Goal: Task Accomplishment & Management: Use online tool/utility

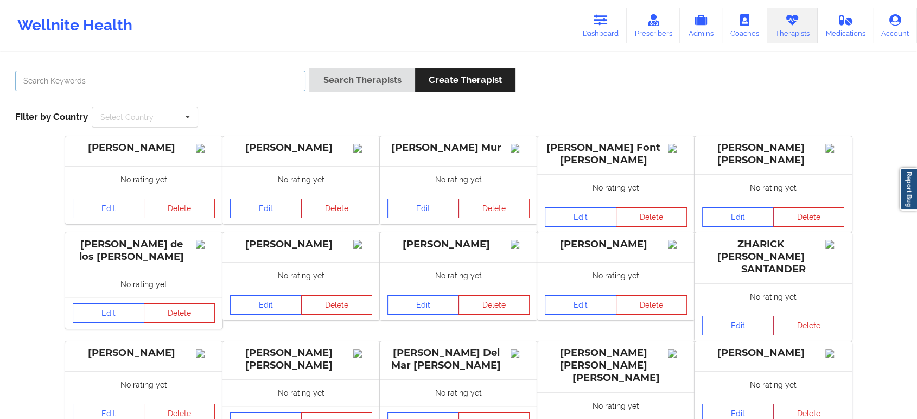
drag, startPoint x: 0, startPoint y: 0, endPoint x: 200, endPoint y: 74, distance: 212.9
click at [200, 72] on input "text" at bounding box center [160, 81] width 290 height 21
paste input "[PERSON_NAME]"
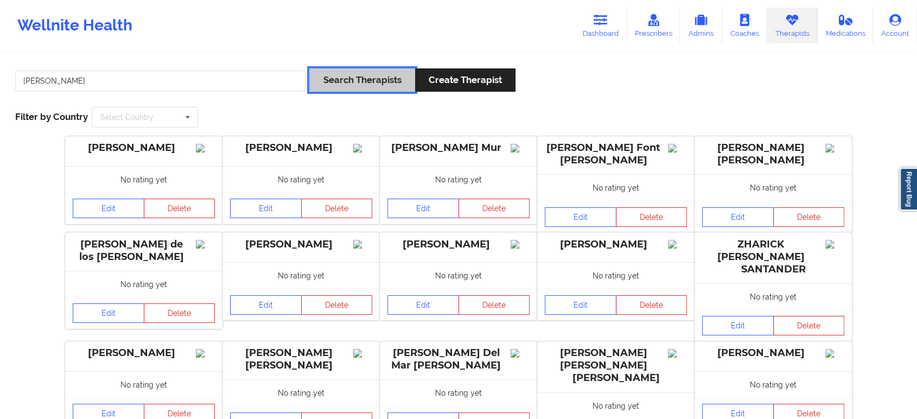
click at [347, 81] on button "Search Therapists" at bounding box center [361, 79] width 105 height 23
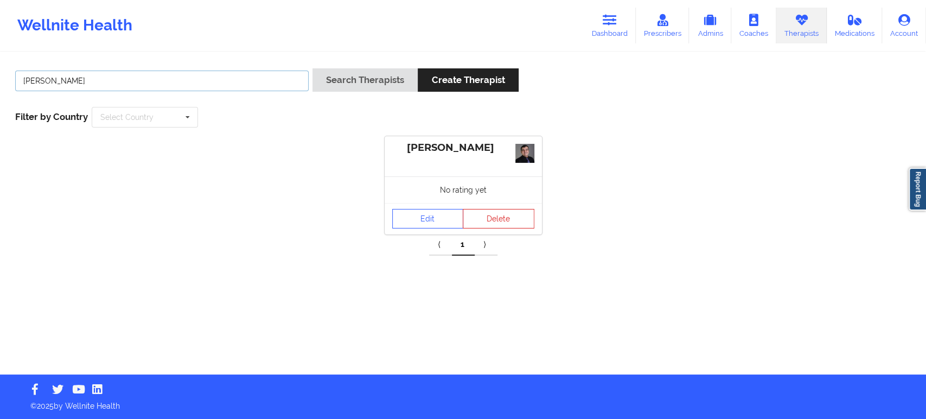
click at [226, 80] on input "FELIX MURAD" at bounding box center [162, 81] width 294 height 21
paste input "[PERSON_NAME]"
type input "[PERSON_NAME]"
click at [335, 73] on button "Search Therapists" at bounding box center [365, 79] width 105 height 23
click at [425, 225] on link "Edit" at bounding box center [428, 223] width 72 height 20
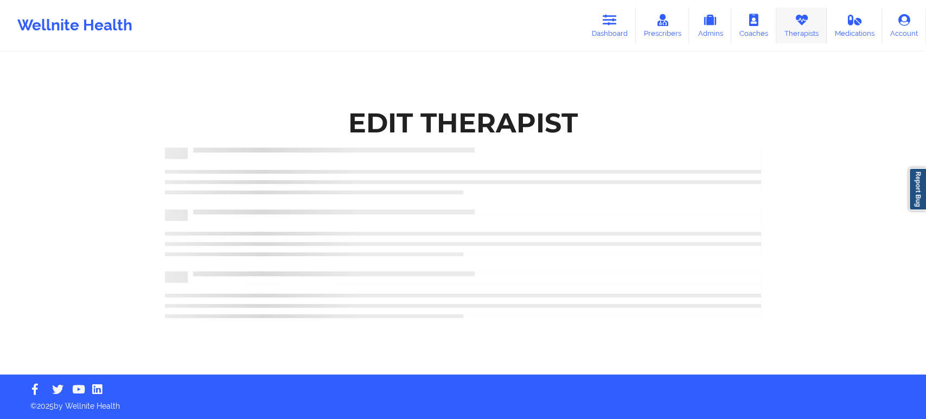
click at [803, 25] on icon at bounding box center [801, 20] width 14 height 12
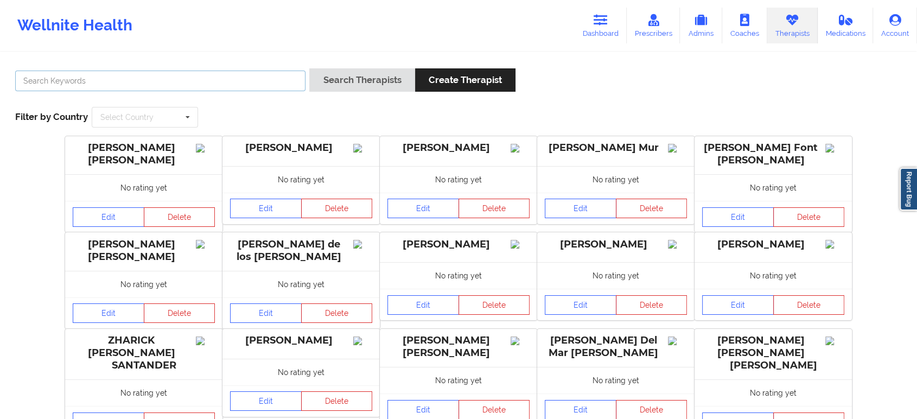
click at [241, 78] on input "text" at bounding box center [160, 81] width 290 height 21
paste input "[PERSON_NAME]"
type input "[PERSON_NAME]"
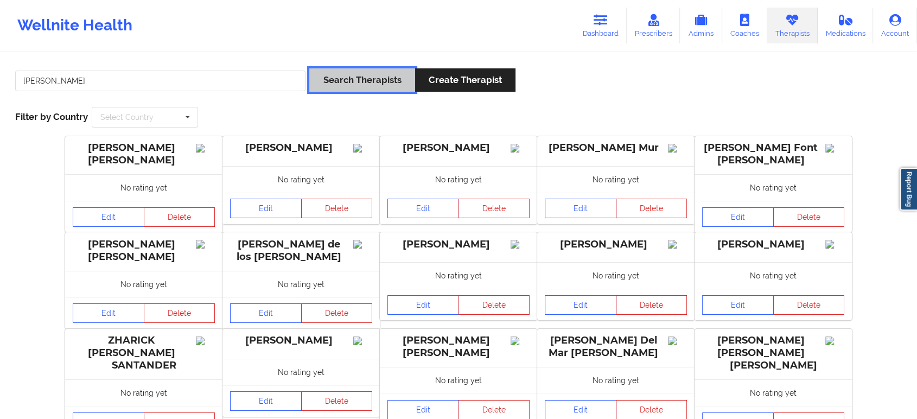
click at [376, 78] on button "Search Therapists" at bounding box center [361, 79] width 105 height 23
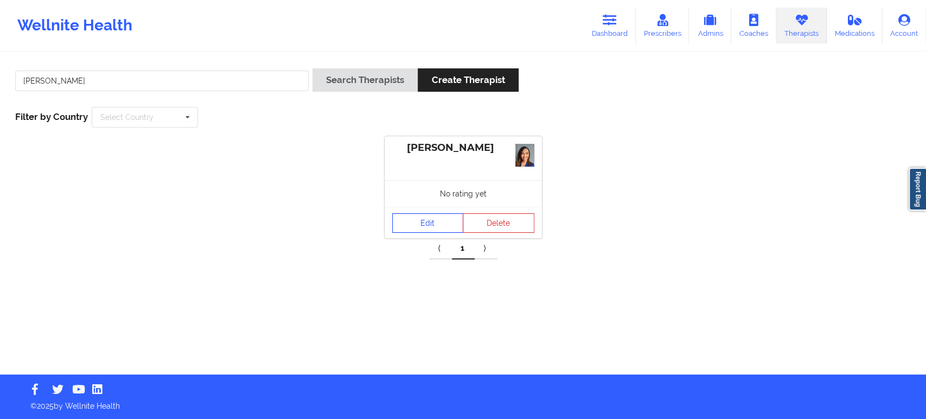
click at [436, 228] on link "Edit" at bounding box center [428, 223] width 72 height 20
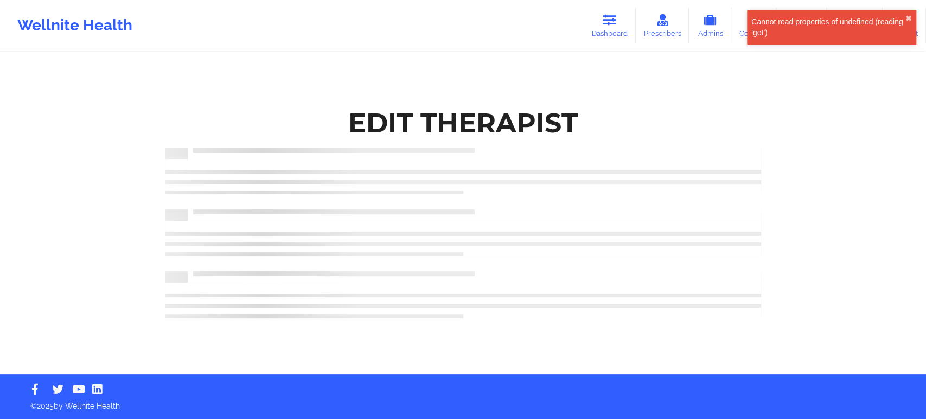
click at [909, 13] on div "Cannot read properties of undefined (reading 'get') ✖︎" at bounding box center [831, 27] width 169 height 35
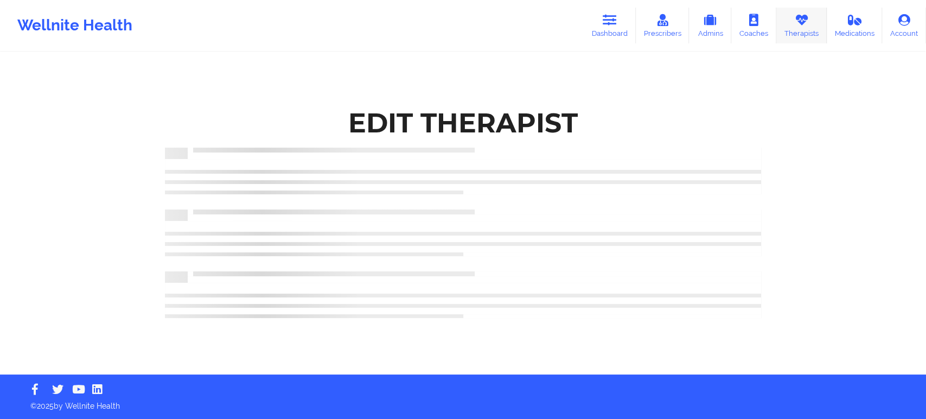
click at [804, 22] on icon at bounding box center [801, 20] width 14 height 12
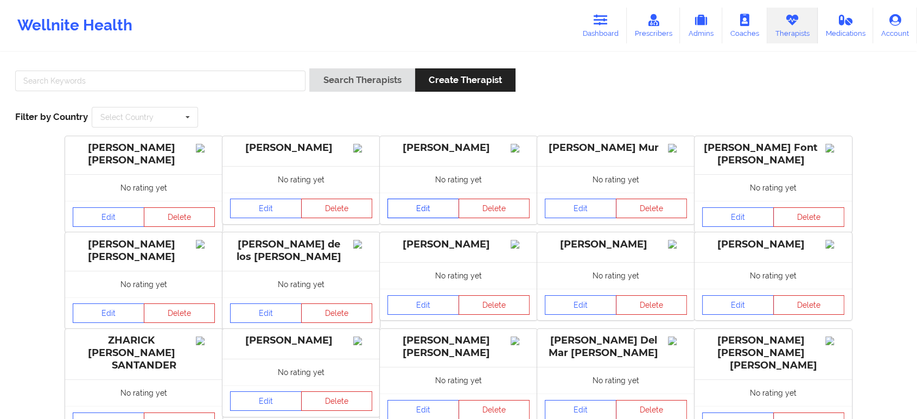
click at [442, 218] on link "Edit" at bounding box center [423, 209] width 72 height 20
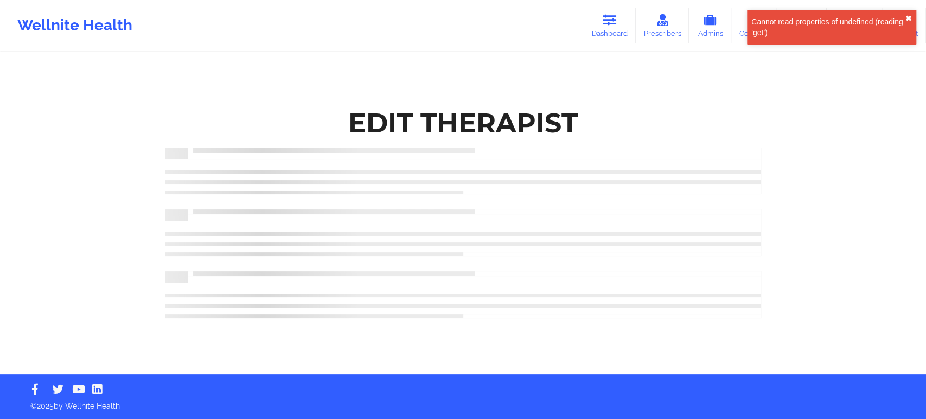
click at [907, 17] on button "✖︎" at bounding box center [909, 18] width 7 height 9
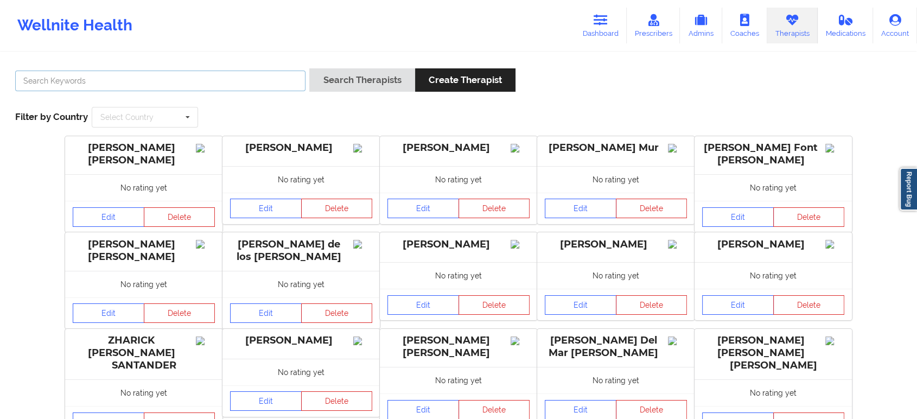
click at [252, 85] on input "text" at bounding box center [160, 81] width 290 height 21
paste input "[PERSON_NAME]"
type input "[PERSON_NAME]"
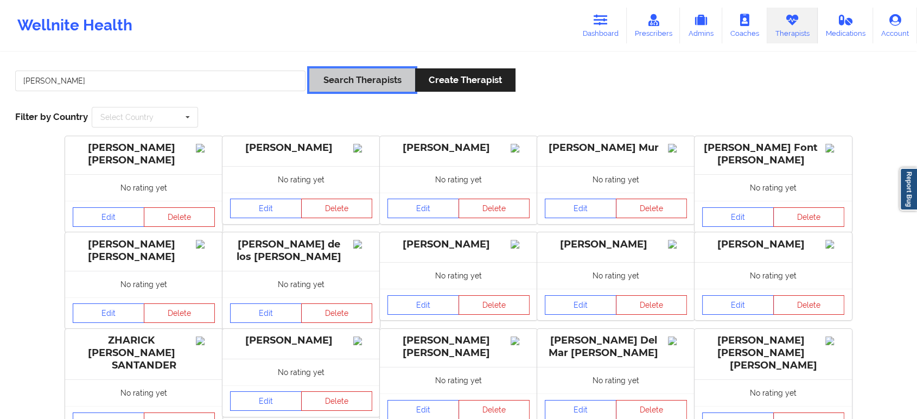
click at [373, 77] on button "Search Therapists" at bounding box center [361, 79] width 105 height 23
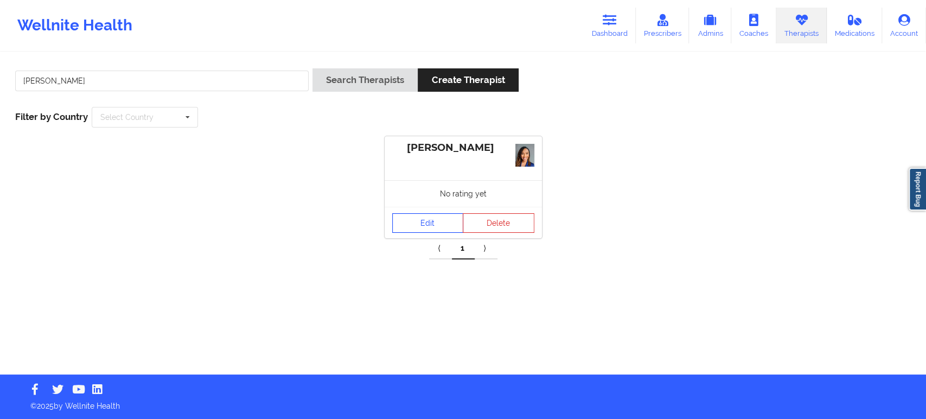
click at [426, 227] on link "Edit" at bounding box center [428, 223] width 72 height 20
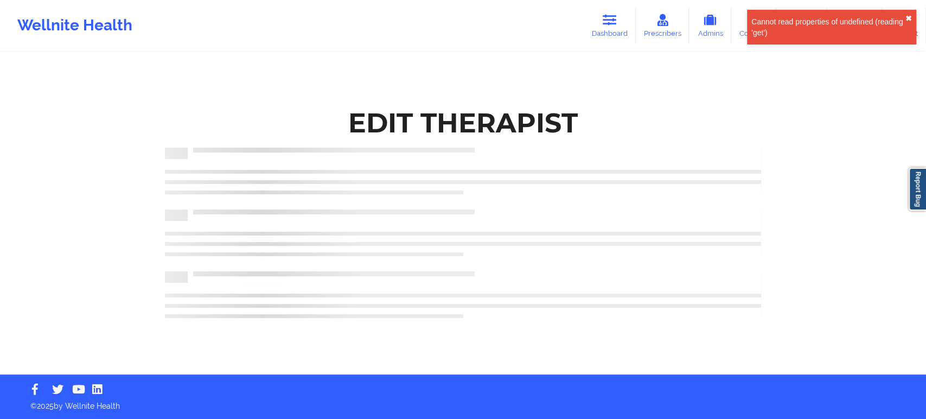
click at [909, 16] on button "✖︎" at bounding box center [909, 18] width 7 height 9
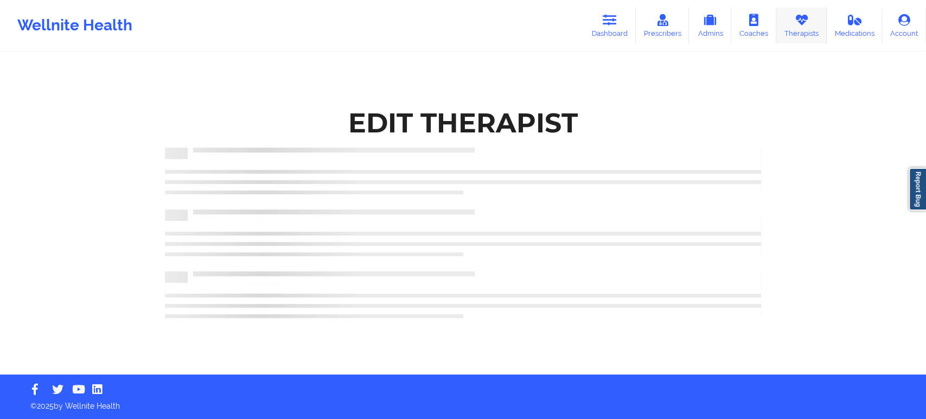
click at [799, 29] on link "Therapists" at bounding box center [801, 26] width 50 height 36
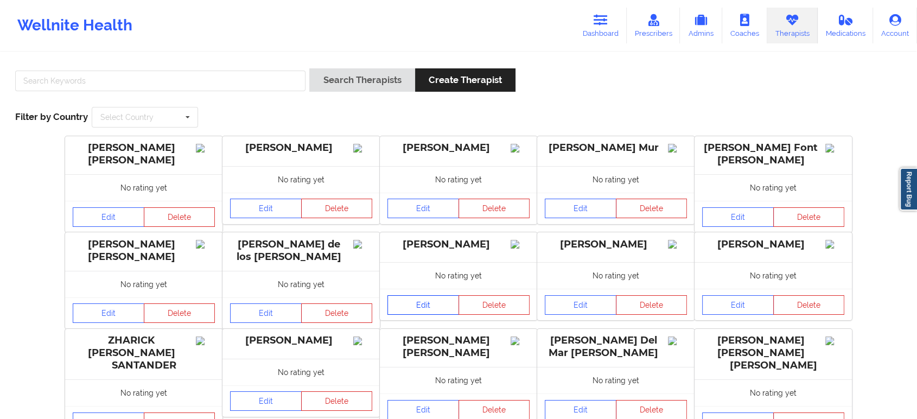
click at [429, 315] on link "Edit" at bounding box center [423, 305] width 72 height 20
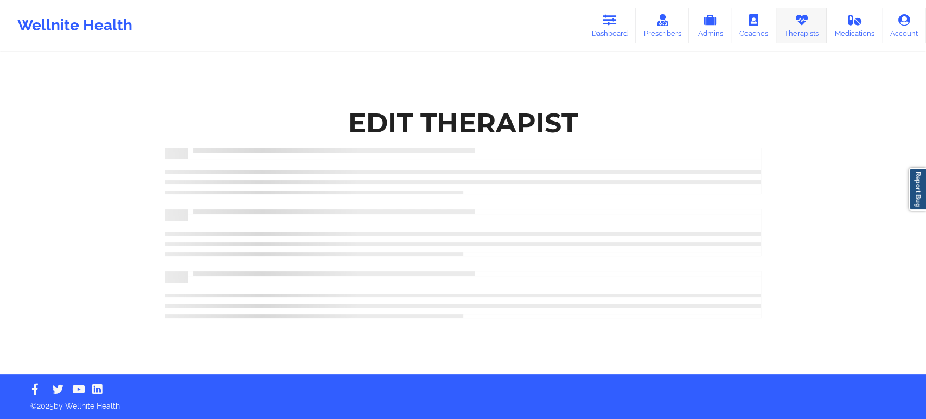
click at [790, 24] on link "Therapists" at bounding box center [801, 26] width 50 height 36
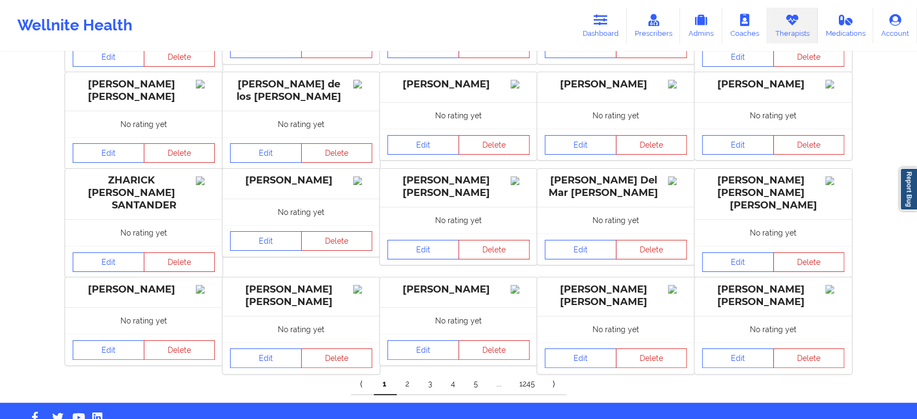
scroll to position [181, 0]
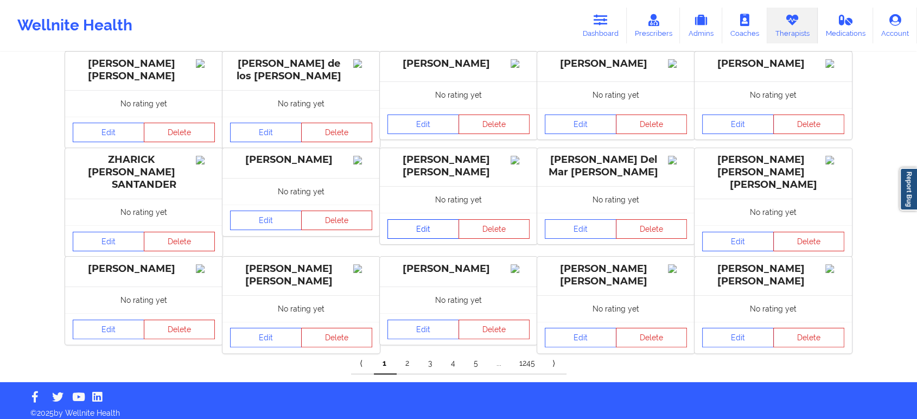
click at [421, 231] on link "Edit" at bounding box center [423, 229] width 72 height 20
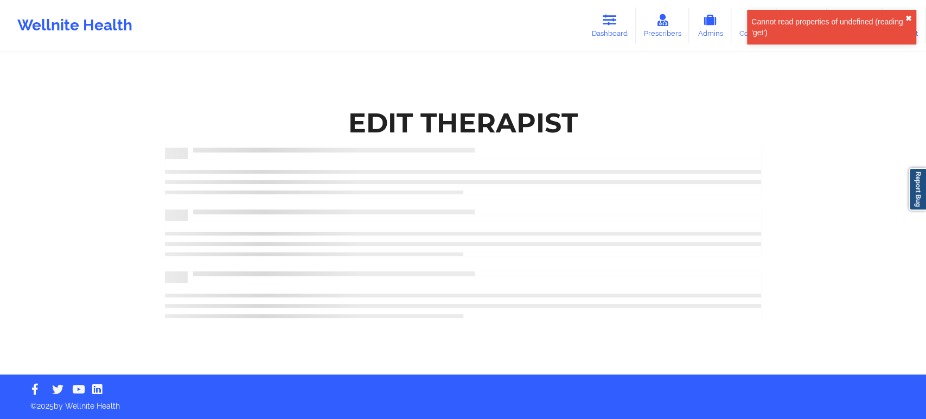
click at [909, 17] on button "✖︎" at bounding box center [909, 18] width 7 height 9
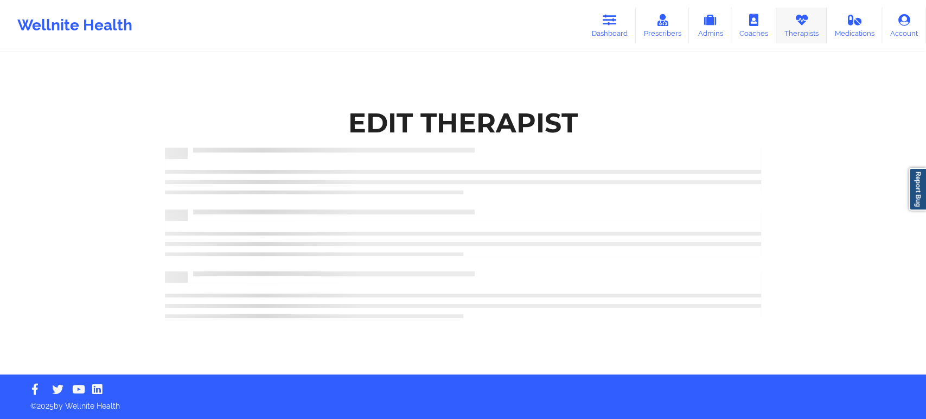
click at [794, 25] on icon at bounding box center [801, 20] width 14 height 12
